Goal: Book appointment/travel/reservation

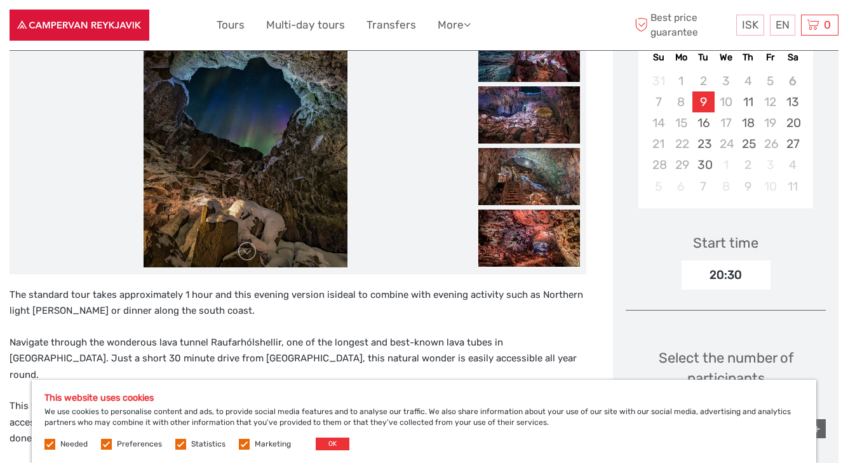
scroll to position [318, 0]
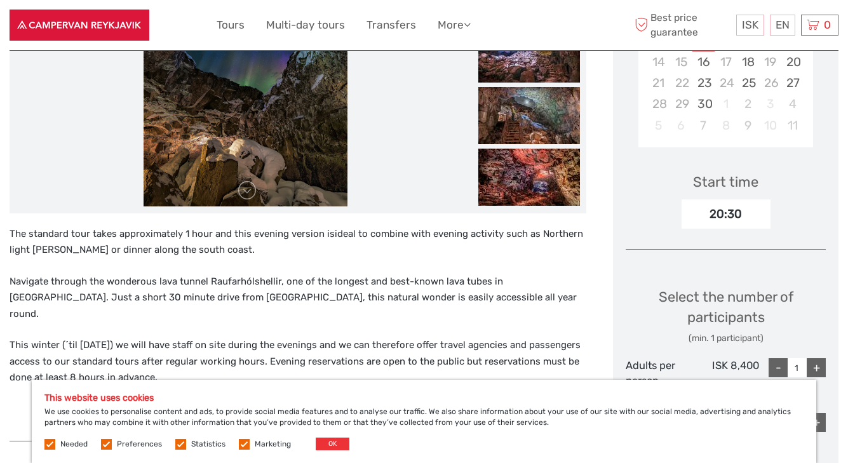
click at [730, 211] on div "20:30" at bounding box center [726, 214] width 89 height 29
click at [55, 438] on div "Needed Preferences Statistics Marketing OK" at bounding box center [198, 444] width 308 height 13
click at [53, 443] on label at bounding box center [49, 444] width 11 height 11
click at [109, 444] on label at bounding box center [106, 444] width 11 height 11
click at [0, 0] on input "checkbox" at bounding box center [0, 0] width 0 height 0
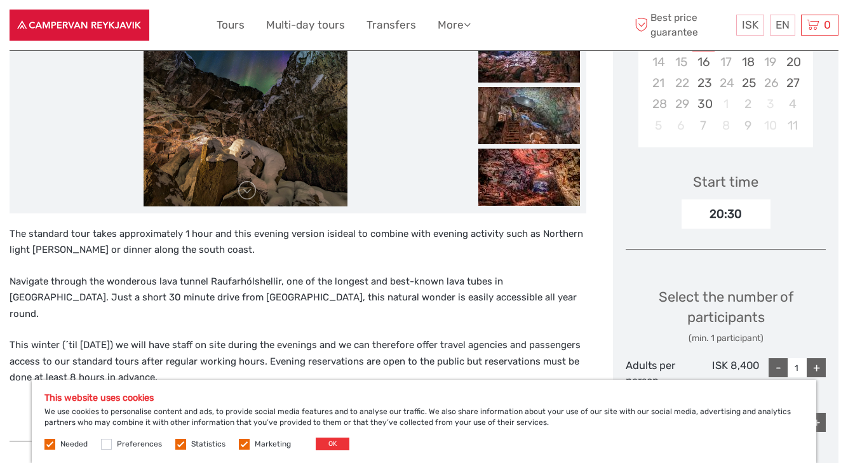
click at [181, 440] on label at bounding box center [180, 444] width 11 height 11
click at [0, 0] on input "checkbox" at bounding box center [0, 0] width 0 height 0
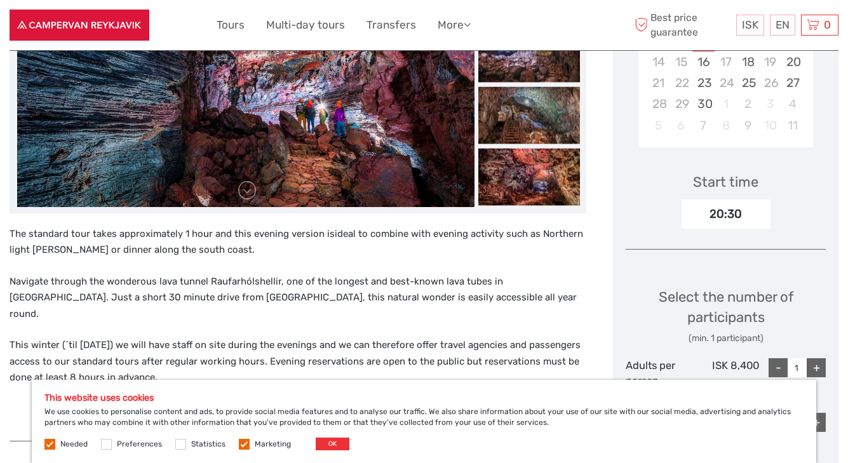
click at [244, 444] on label at bounding box center [244, 444] width 11 height 11
click at [0, 0] on input "checkbox" at bounding box center [0, 0] width 0 height 0
click at [322, 447] on button "OK" at bounding box center [333, 444] width 34 height 13
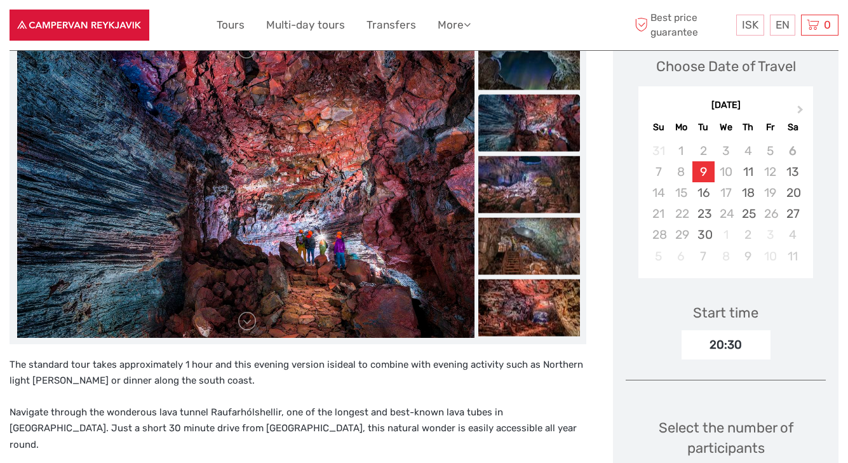
scroll to position [170, 0]
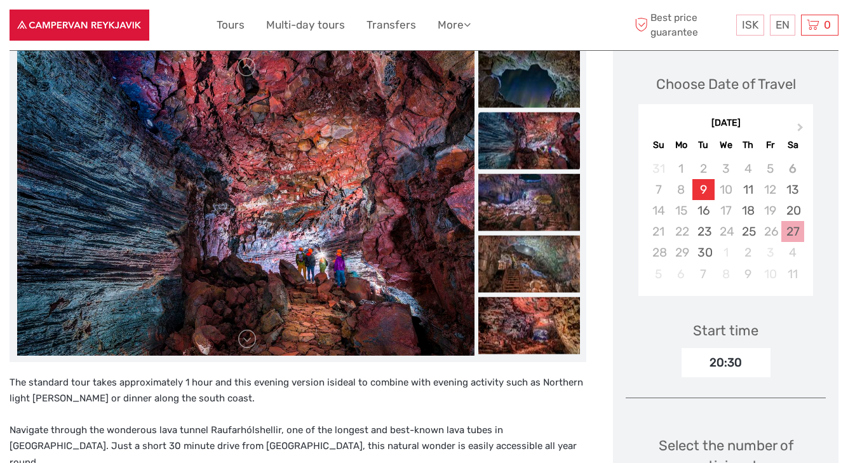
click at [787, 231] on div "27" at bounding box center [793, 231] width 22 height 21
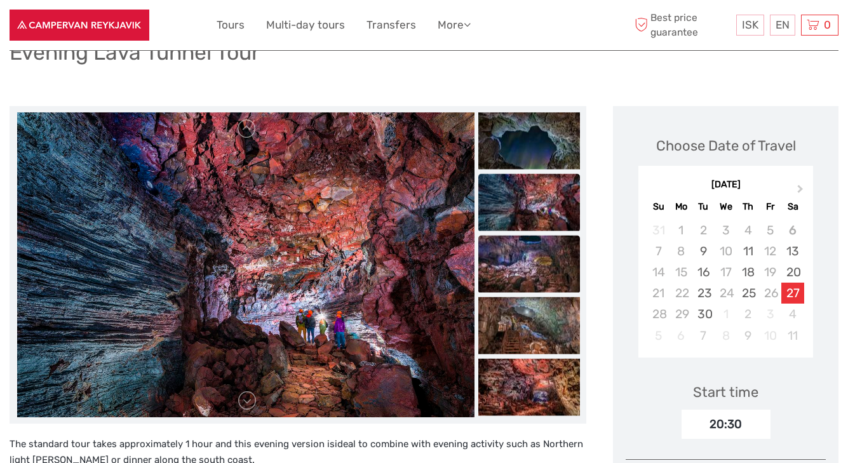
scroll to position [0, 0]
